Goal: Task Accomplishment & Management: Manage account settings

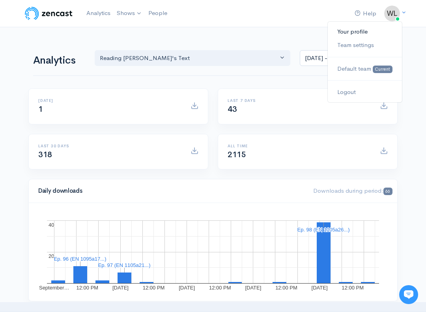
click at [362, 33] on link "Your profile" at bounding box center [365, 32] width 74 height 14
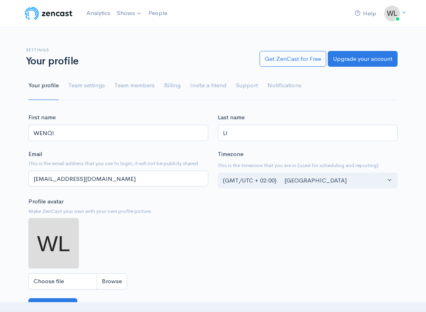
click at [39, 13] on img at bounding box center [49, 14] width 50 height 16
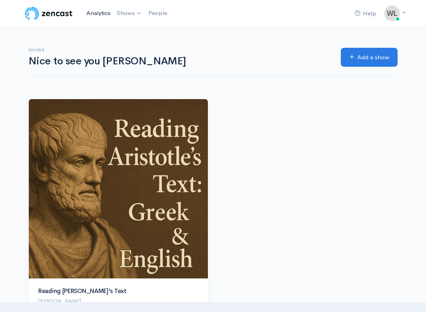
click at [105, 11] on link "Analytics" at bounding box center [98, 13] width 30 height 17
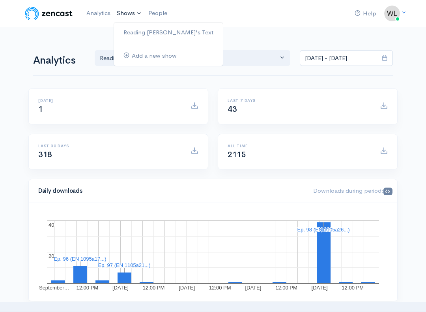
click at [128, 12] on link "Shows" at bounding box center [130, 13] width 32 height 17
click at [253, 27] on nav "Help Notifications View all Your profile Team settings Default team Current Log…" at bounding box center [213, 13] width 426 height 27
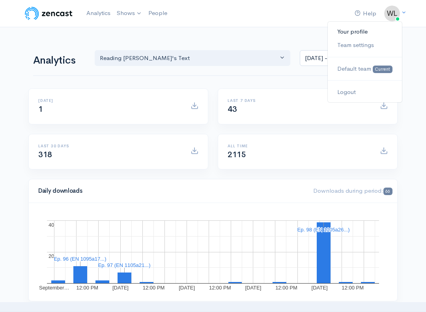
click at [365, 31] on link "Your profile" at bounding box center [365, 32] width 74 height 14
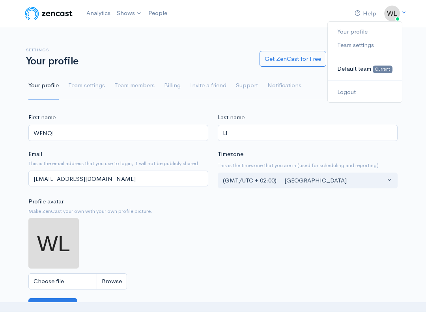
click at [360, 66] on span "Default team" at bounding box center [355, 69] width 34 height 8
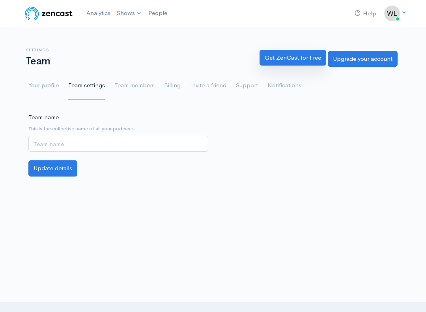
click at [271, 54] on link "Get ZenCast for Free" at bounding box center [293, 58] width 67 height 16
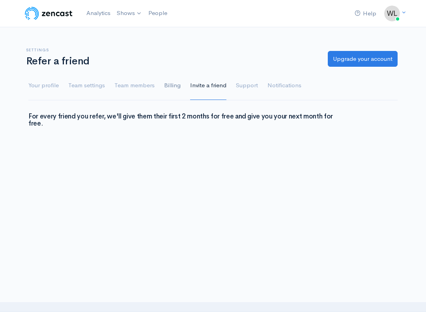
click at [172, 87] on link "Billing" at bounding box center [172, 85] width 17 height 28
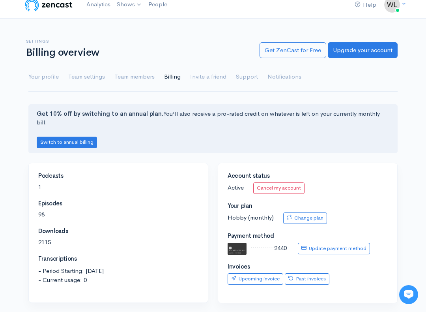
scroll to position [7, 0]
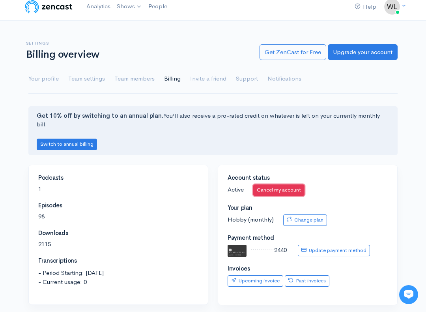
click at [280, 184] on link "Cancel my account" at bounding box center [278, 189] width 51 height 11
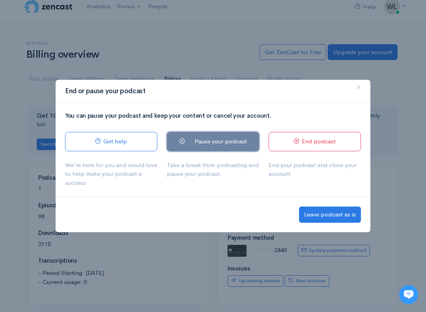
click at [214, 141] on link "Pause your podcast" at bounding box center [213, 141] width 92 height 19
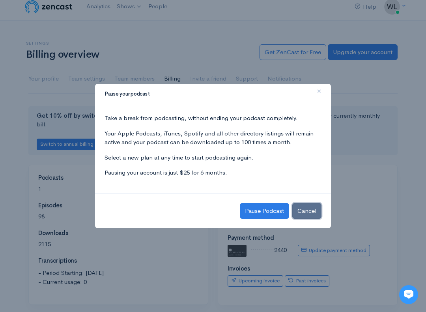
click at [305, 208] on button "Cancel" at bounding box center [307, 211] width 29 height 16
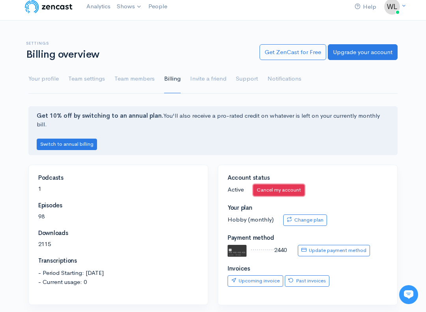
click at [293, 185] on link "Cancel my account" at bounding box center [278, 189] width 51 height 11
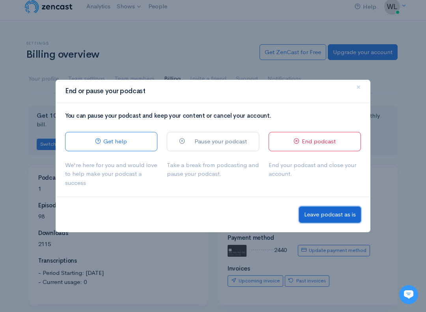
click at [323, 217] on button "Leave podcast as is" at bounding box center [330, 214] width 62 height 16
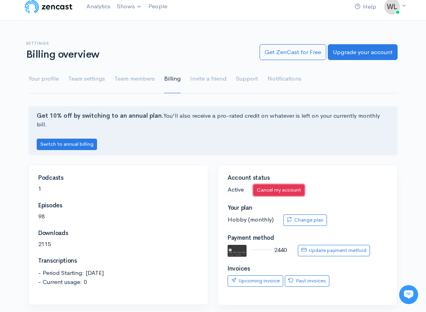
click at [292, 184] on link "Cancel my account" at bounding box center [278, 189] width 51 height 11
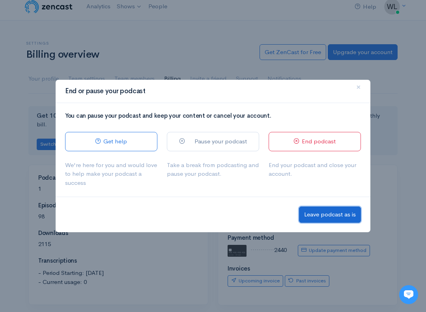
click at [346, 216] on button "Leave podcast as is" at bounding box center [330, 214] width 62 height 16
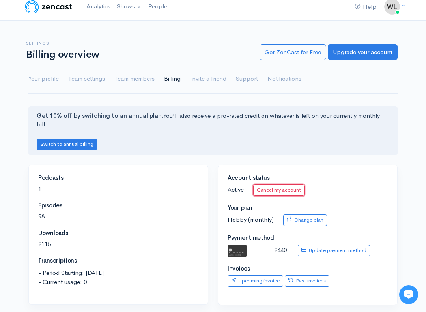
scroll to position [0, 0]
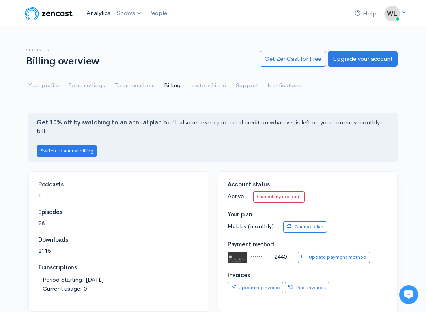
click at [96, 12] on link "Analytics" at bounding box center [98, 13] width 30 height 17
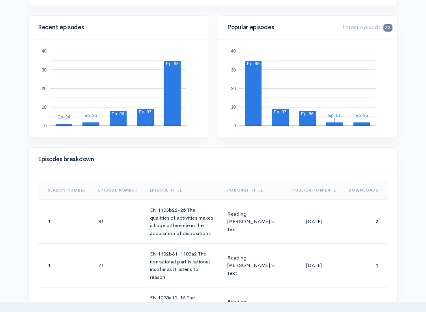
scroll to position [293, 0]
